Goal: Navigation & Orientation: Find specific page/section

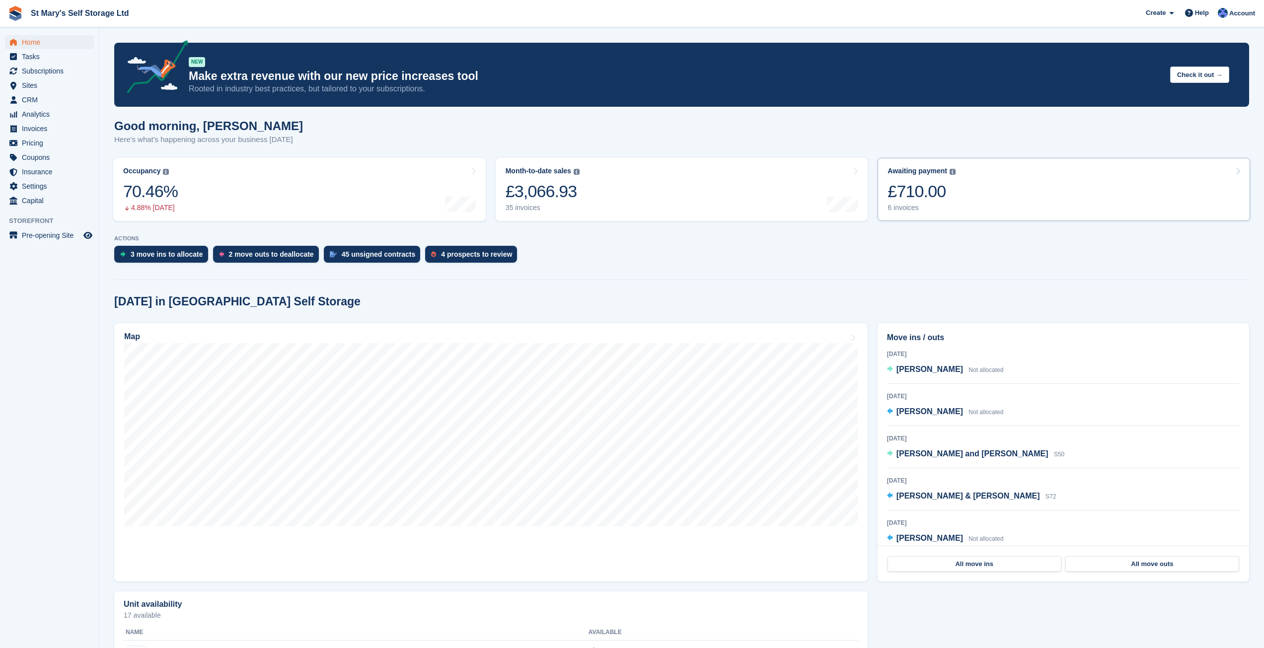
click at [988, 190] on link "Awaiting payment The total outstanding balance on all open invoices. £710.00 6 …" at bounding box center [1064, 189] width 372 height 63
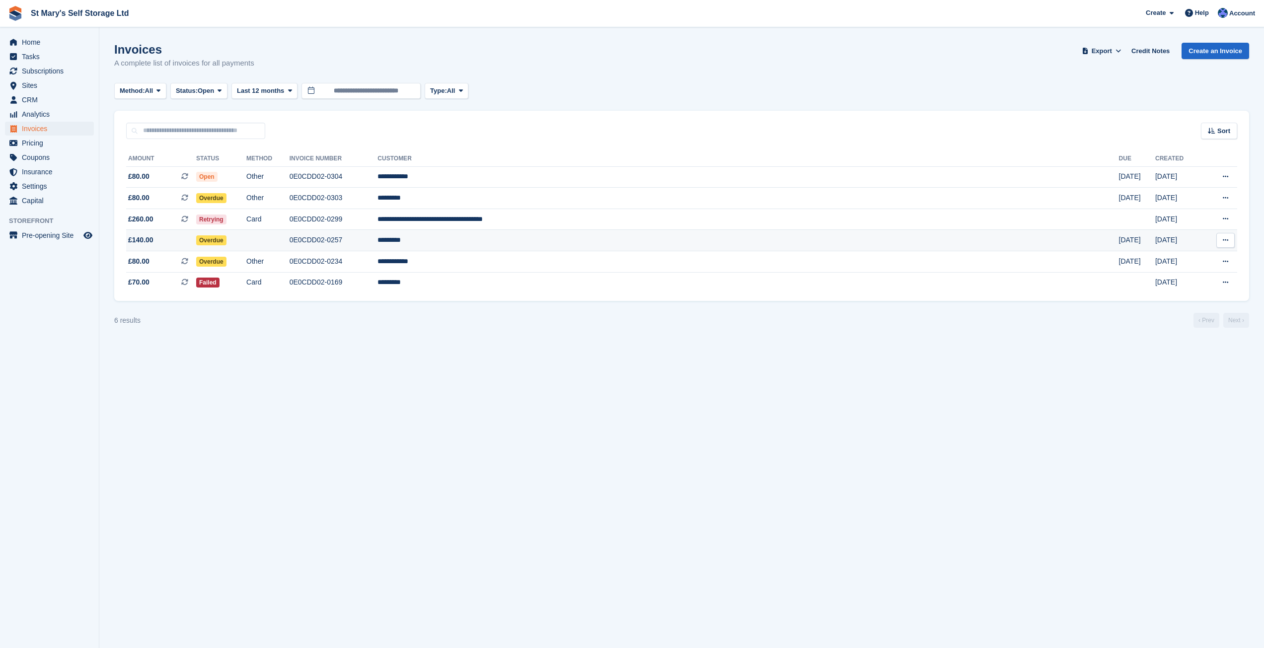
click at [619, 242] on td "*********" at bounding box center [747, 240] width 741 height 21
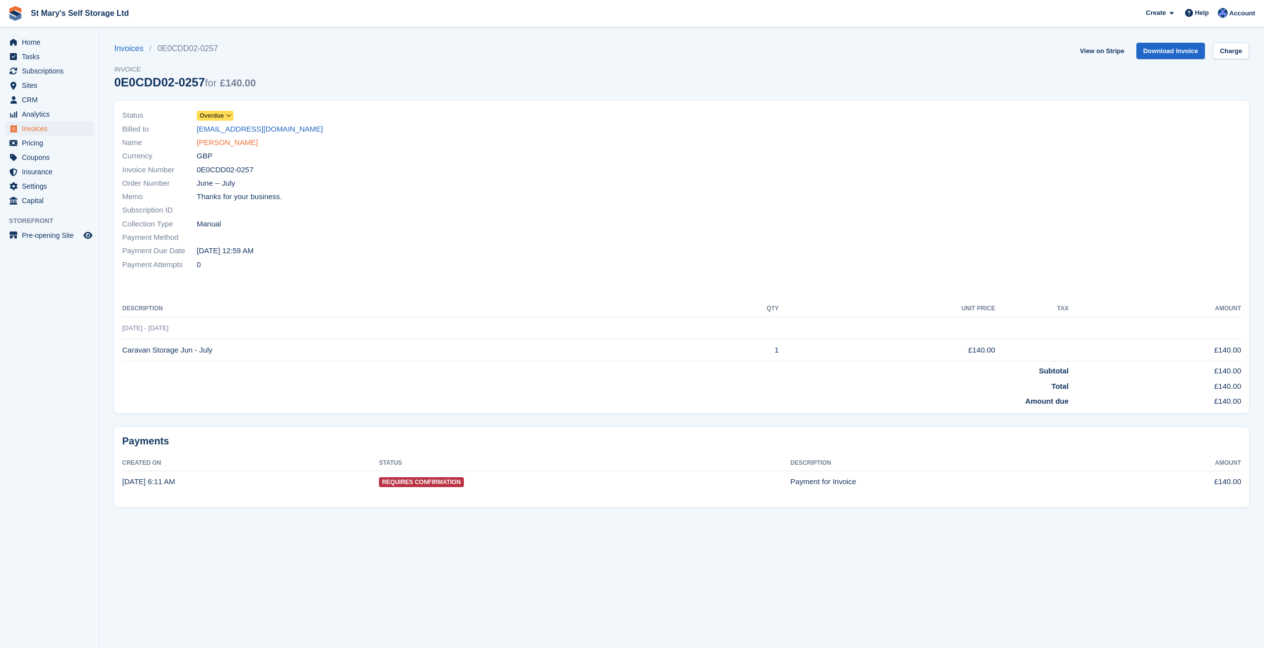
click at [225, 145] on link "[PERSON_NAME]" at bounding box center [227, 142] width 61 height 11
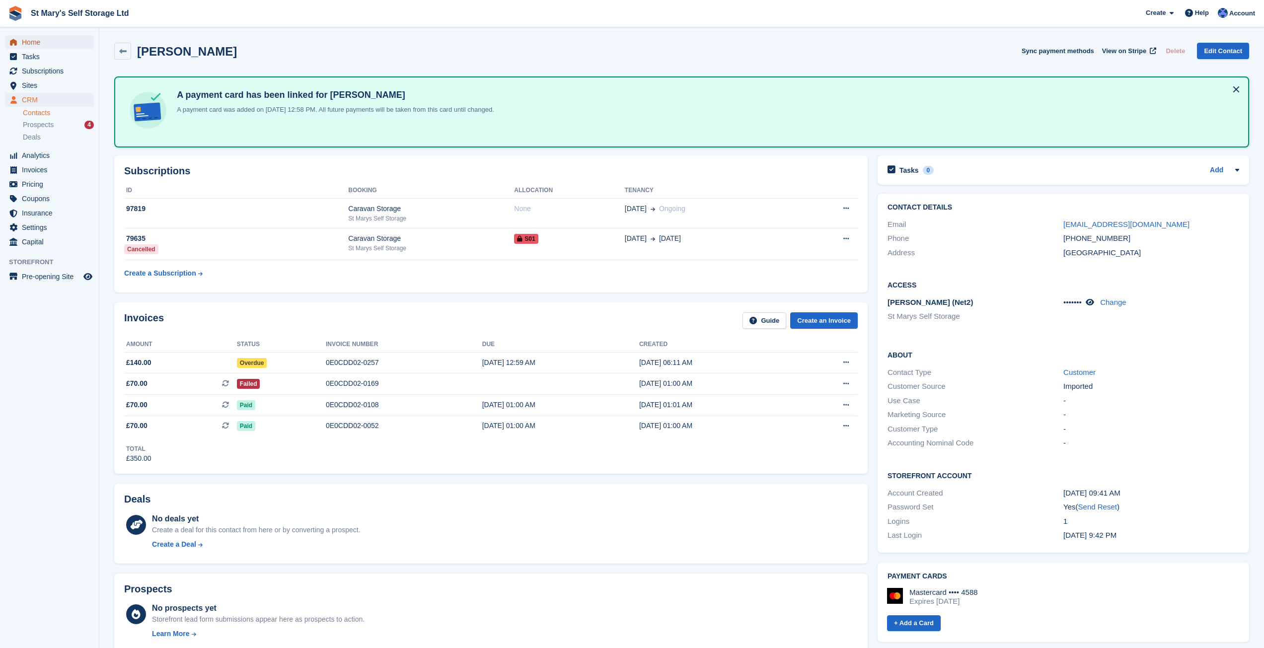
click at [35, 43] on span "Home" at bounding box center [52, 42] width 60 height 14
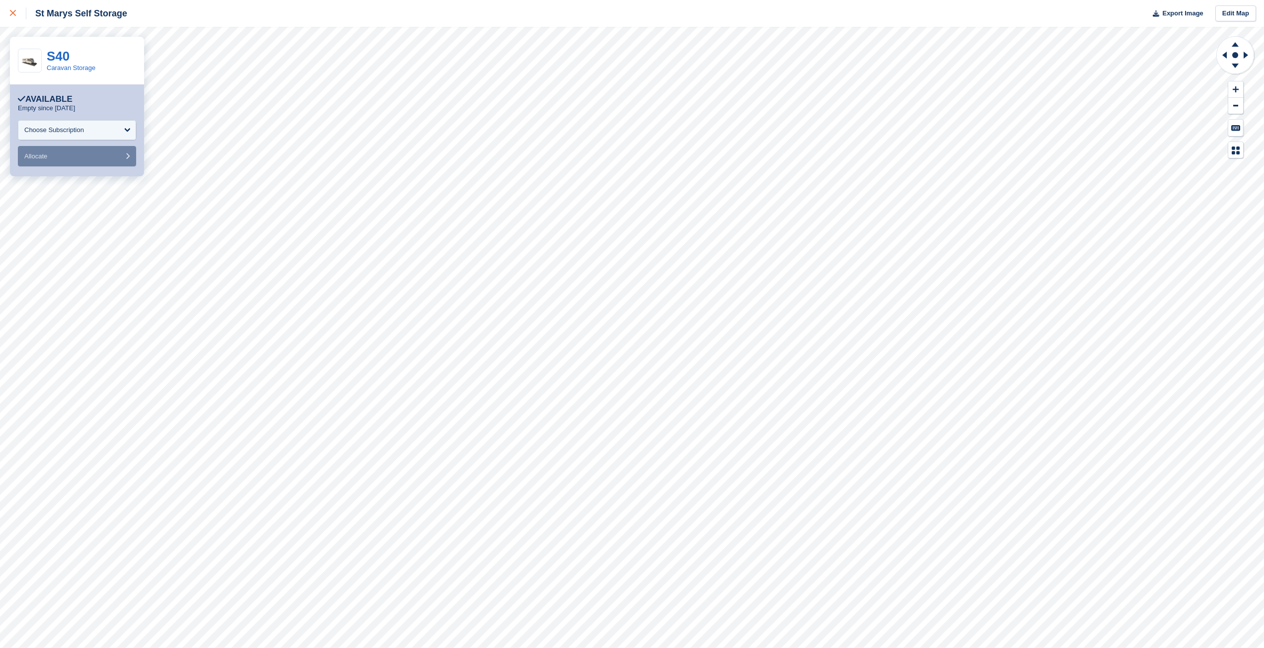
click at [13, 11] on icon at bounding box center [13, 13] width 6 height 6
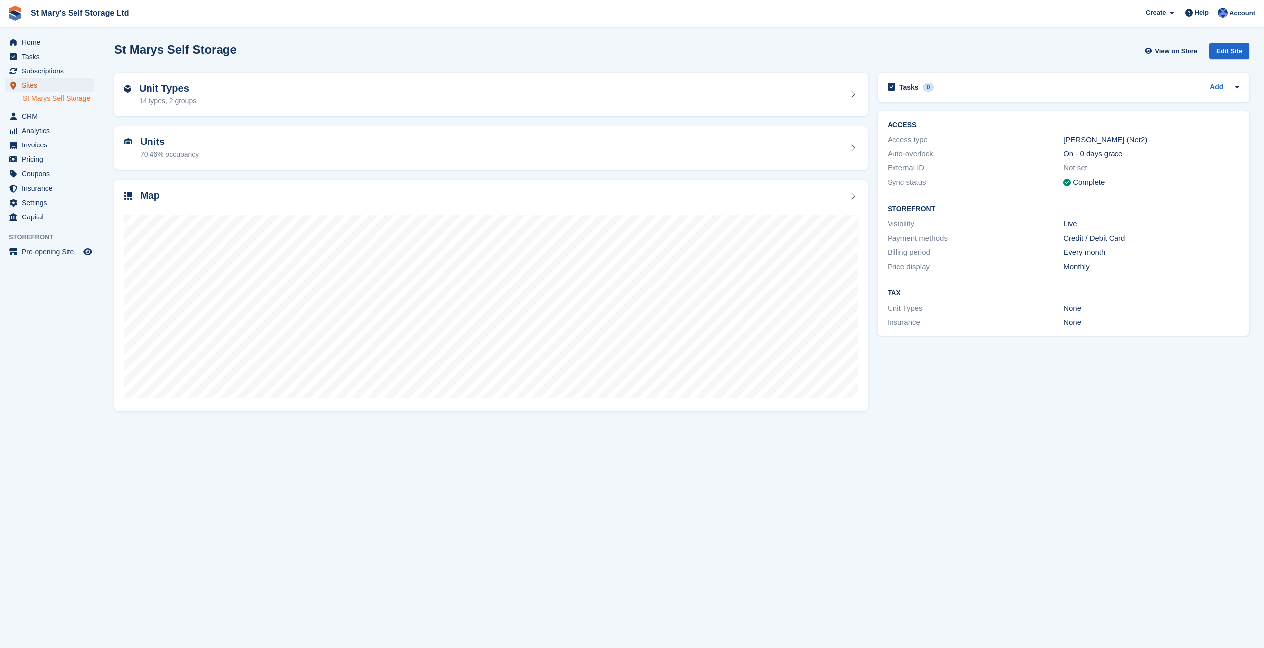
click at [35, 82] on span "Sites" at bounding box center [52, 85] width 60 height 14
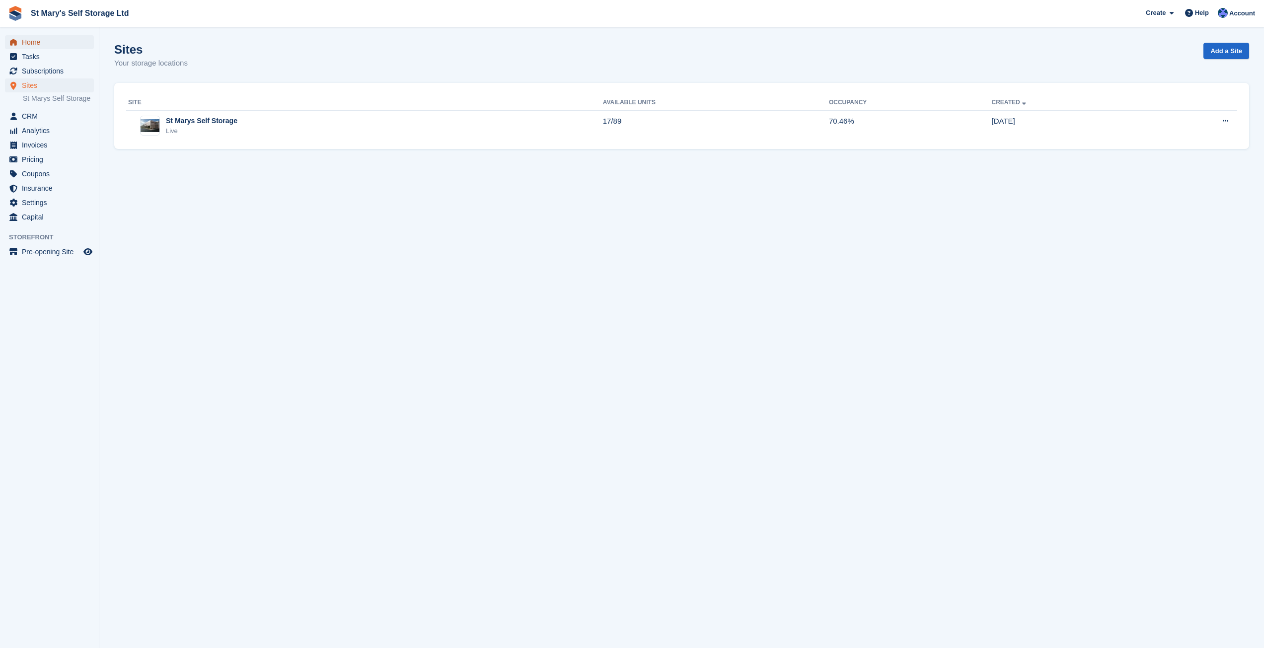
click at [30, 40] on span "Home" at bounding box center [52, 42] width 60 height 14
